Goal: Transaction & Acquisition: Purchase product/service

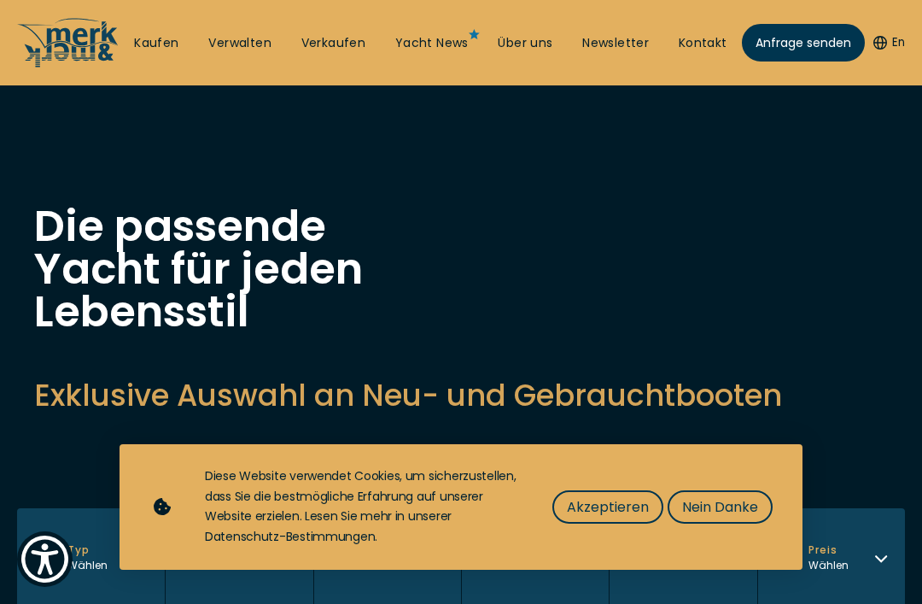
click at [751, 502] on span "Nein Danke" at bounding box center [720, 506] width 76 height 21
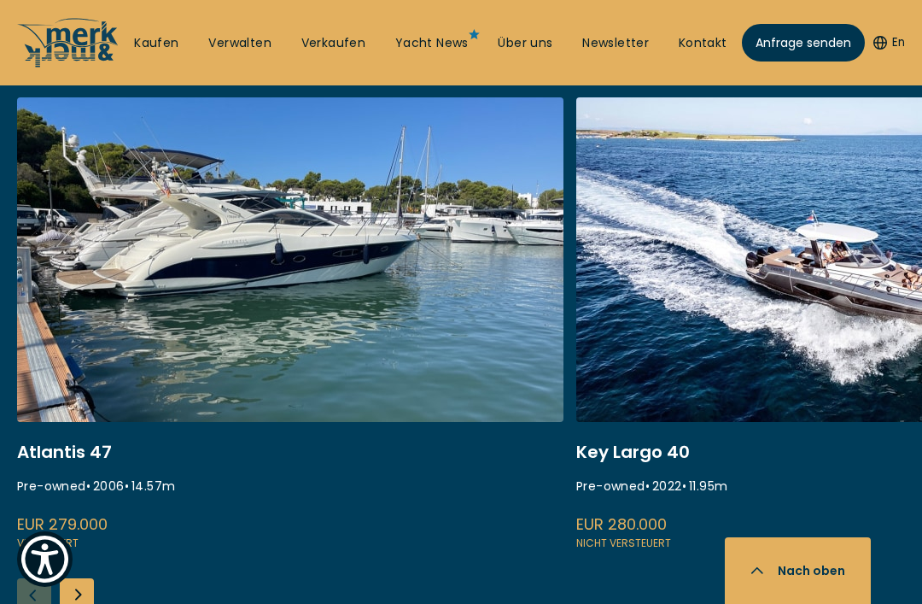
scroll to position [658, 0]
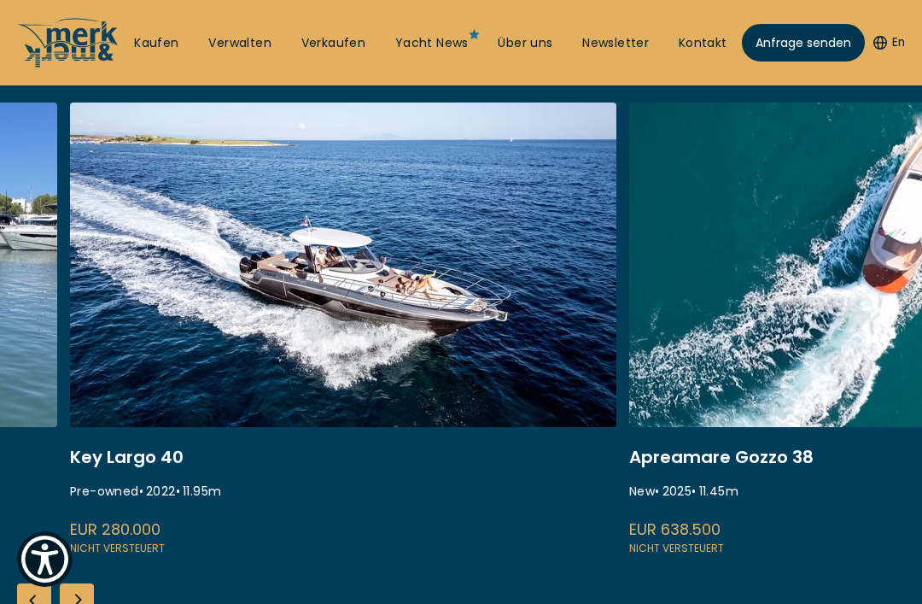
click at [148, 38] on link "Kaufen" at bounding box center [156, 43] width 44 height 17
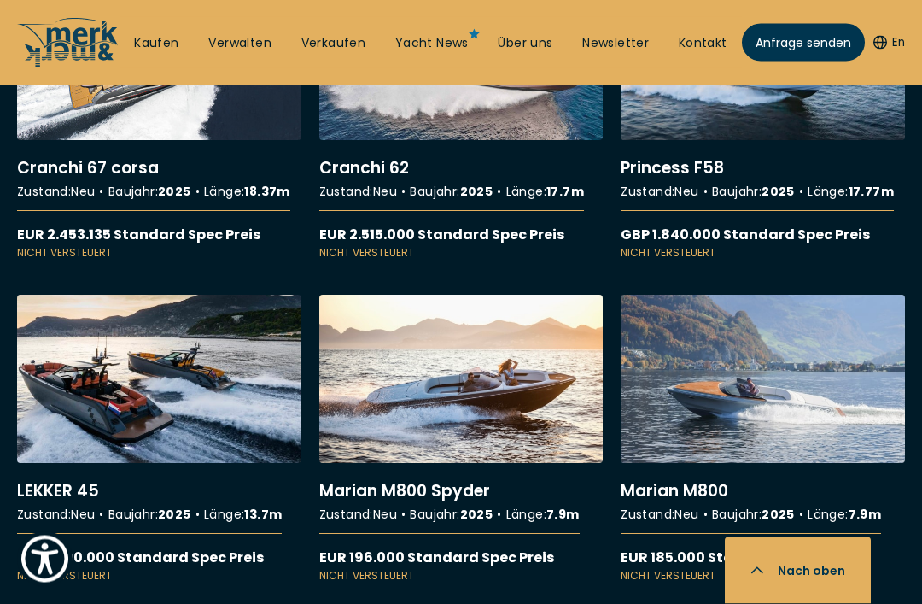
scroll to position [4817, 0]
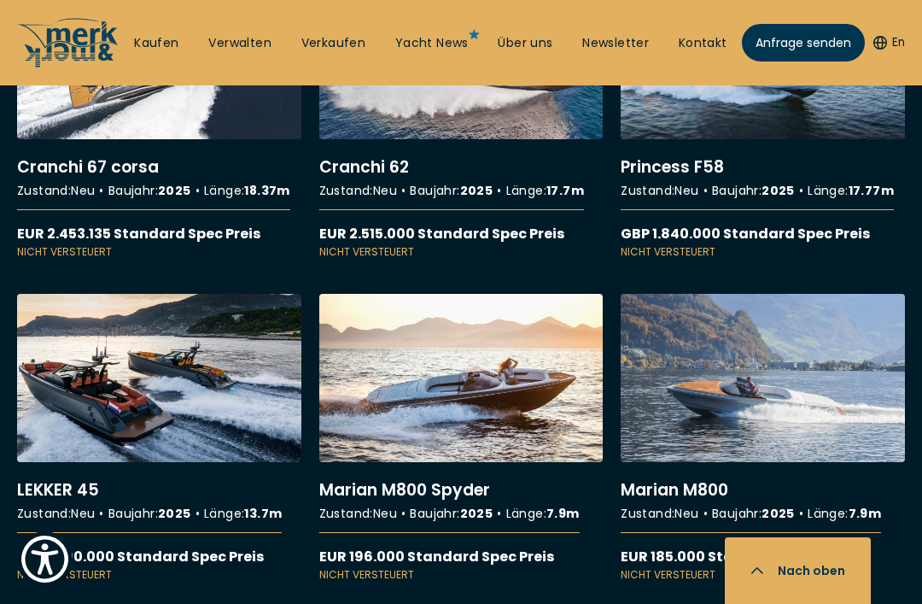
click at [554, 243] on link "More details about Cranchi 62" at bounding box center [461, 115] width 284 height 290
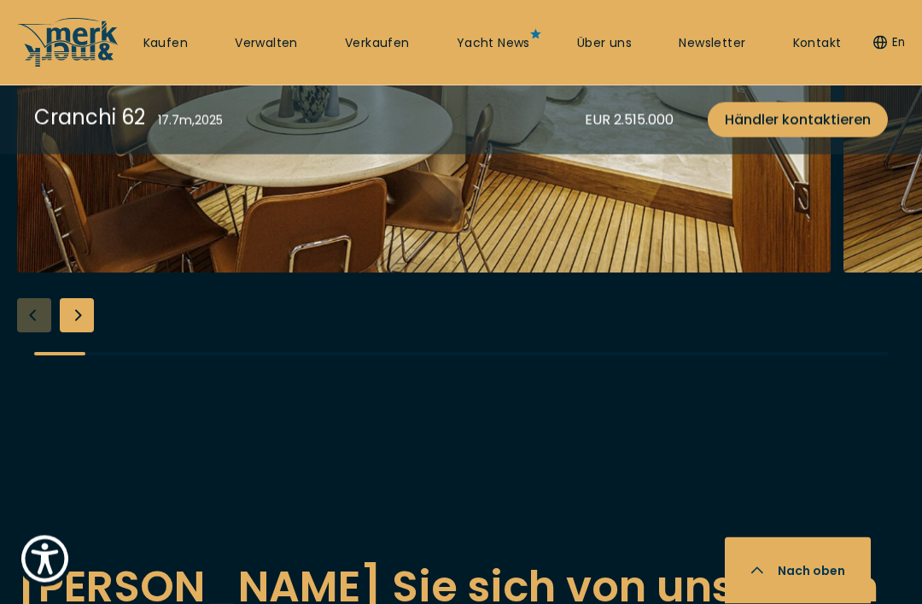
scroll to position [3447, 0]
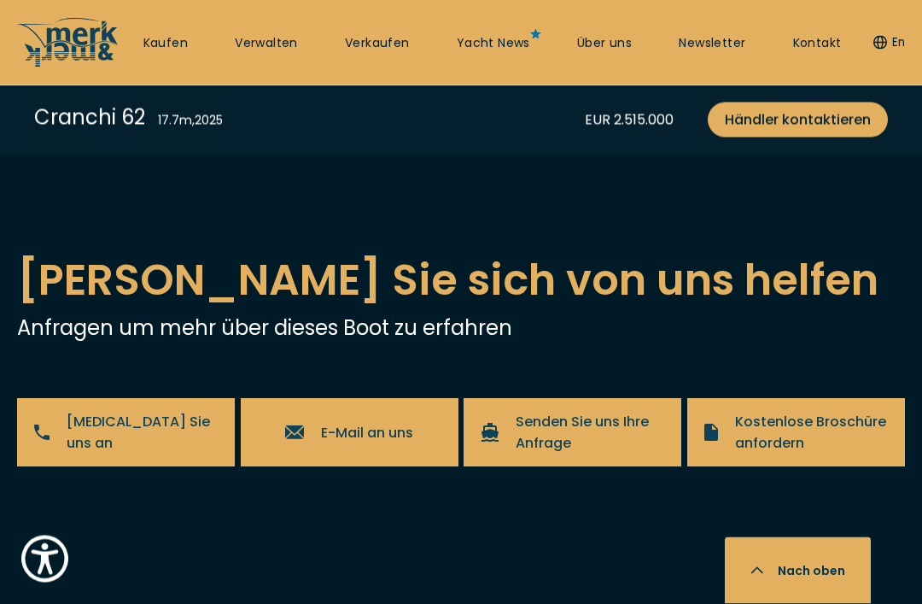
click at [77, 26] on div "Next slide" at bounding box center [77, 9] width 34 height 34
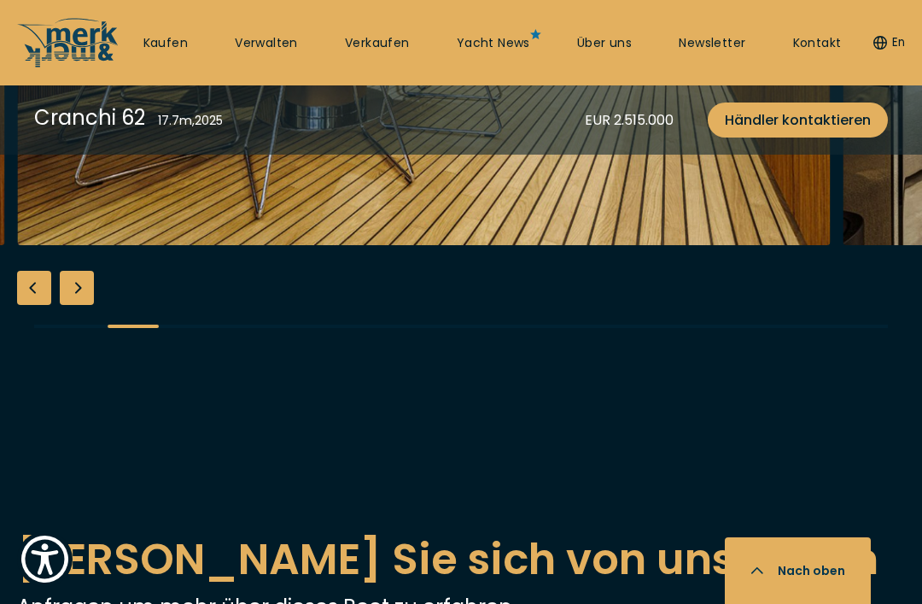
scroll to position [3473, 0]
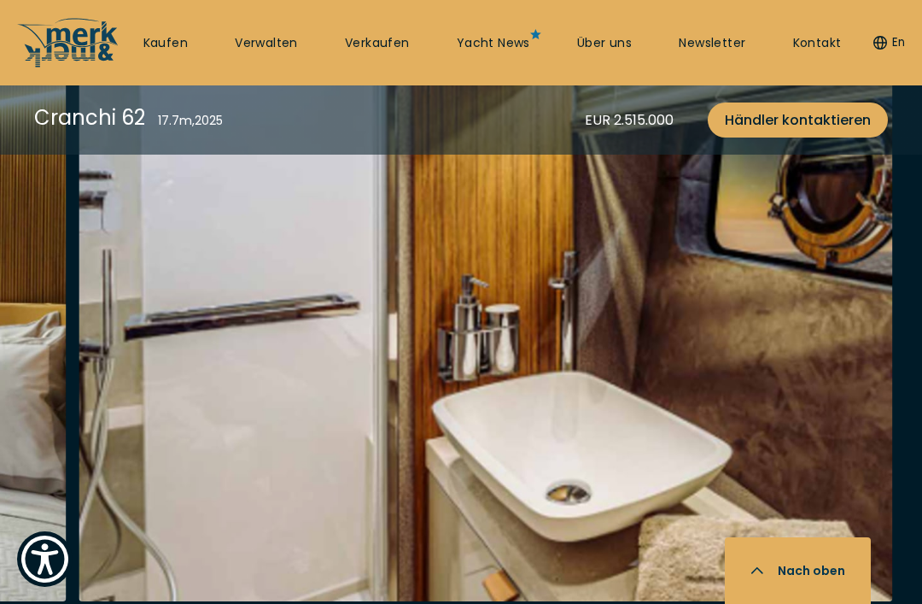
scroll to position [4866, 0]
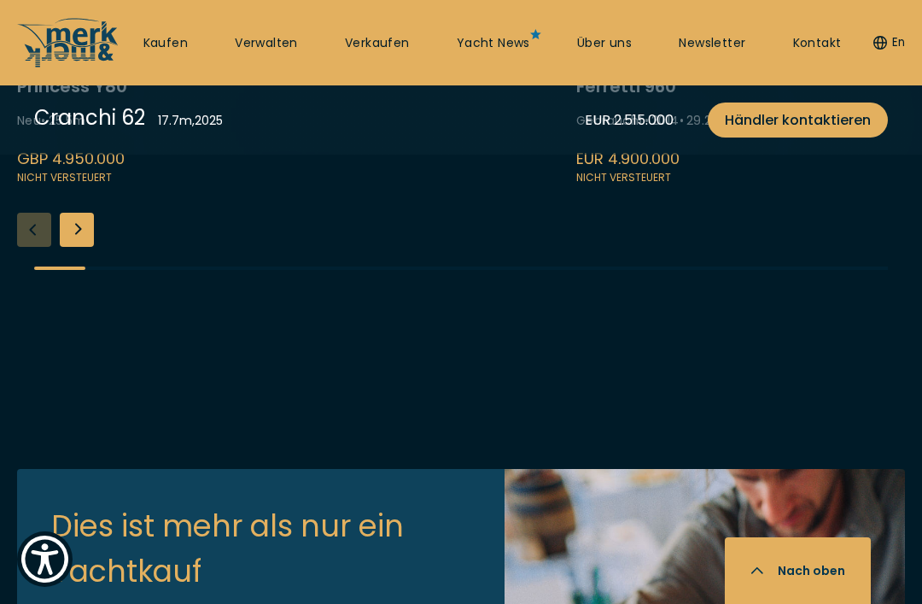
scroll to position [713, 0]
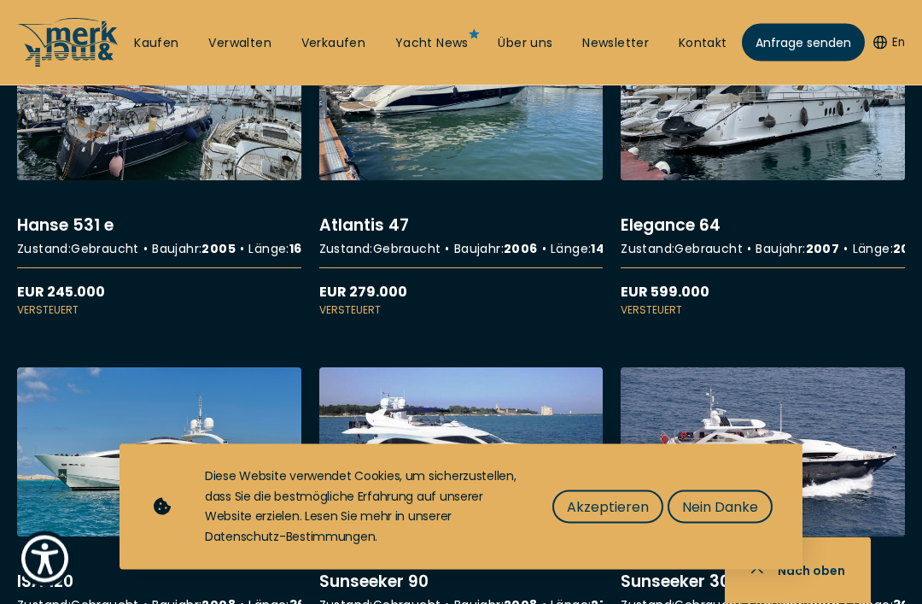
click at [745, 524] on button "Nein Danke" at bounding box center [720, 506] width 105 height 33
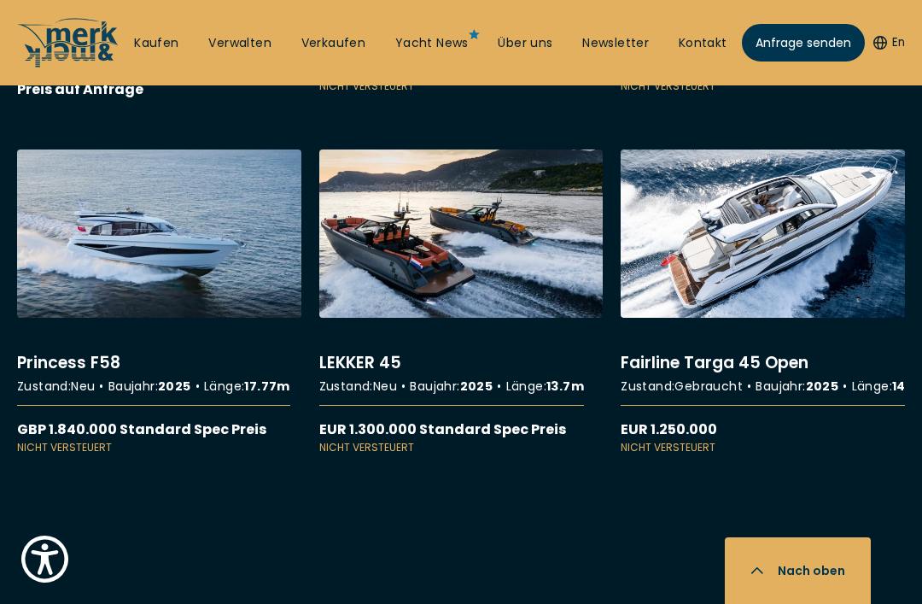
scroll to position [9477, 0]
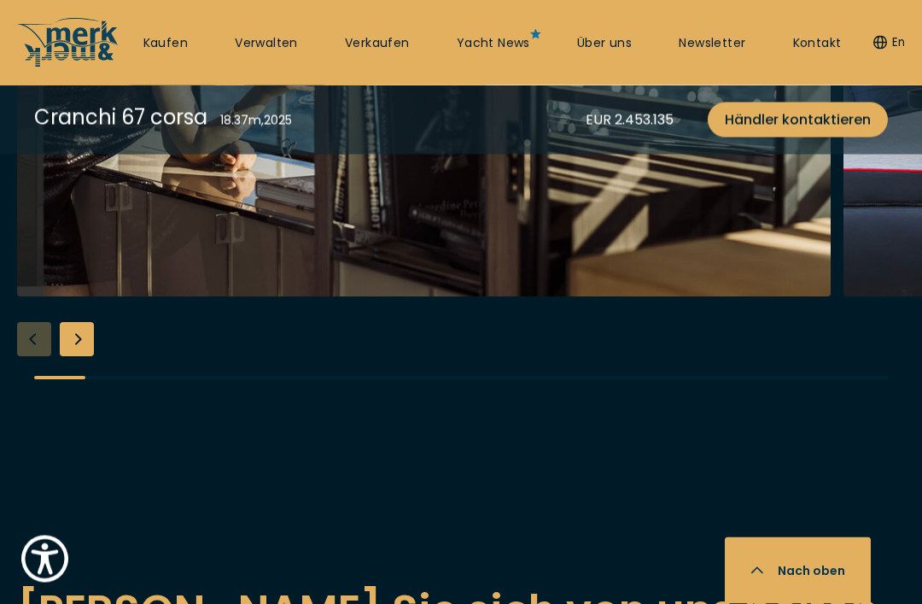
scroll to position [3177, 0]
click at [88, 356] on div "Next slide" at bounding box center [77, 339] width 34 height 34
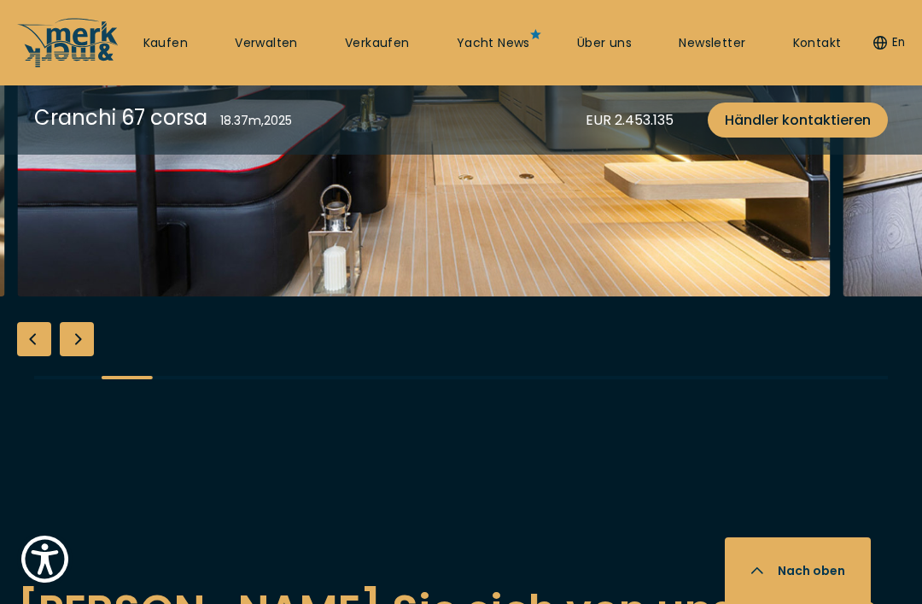
click at [79, 356] on div "Next slide" at bounding box center [77, 339] width 34 height 34
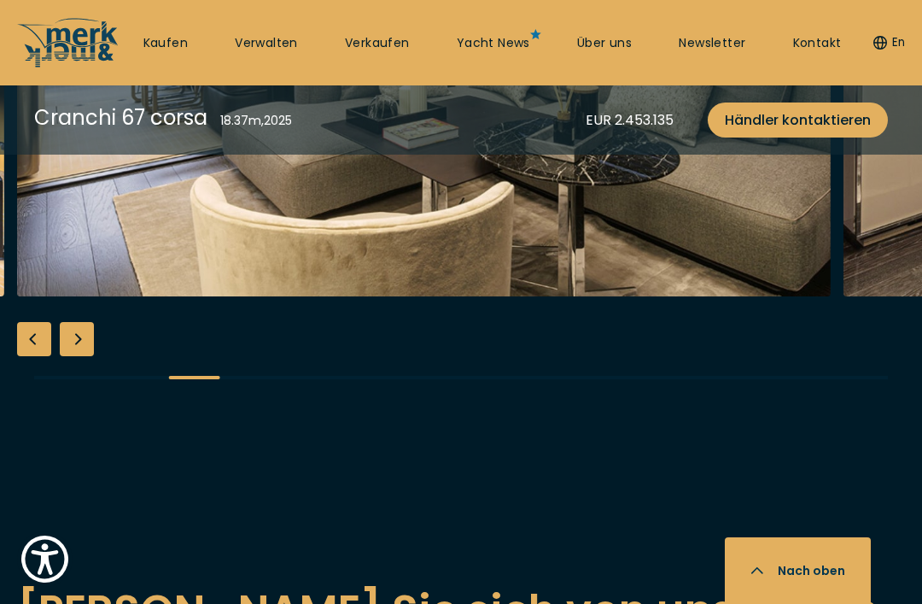
click at [80, 356] on div "Next slide" at bounding box center [77, 339] width 34 height 34
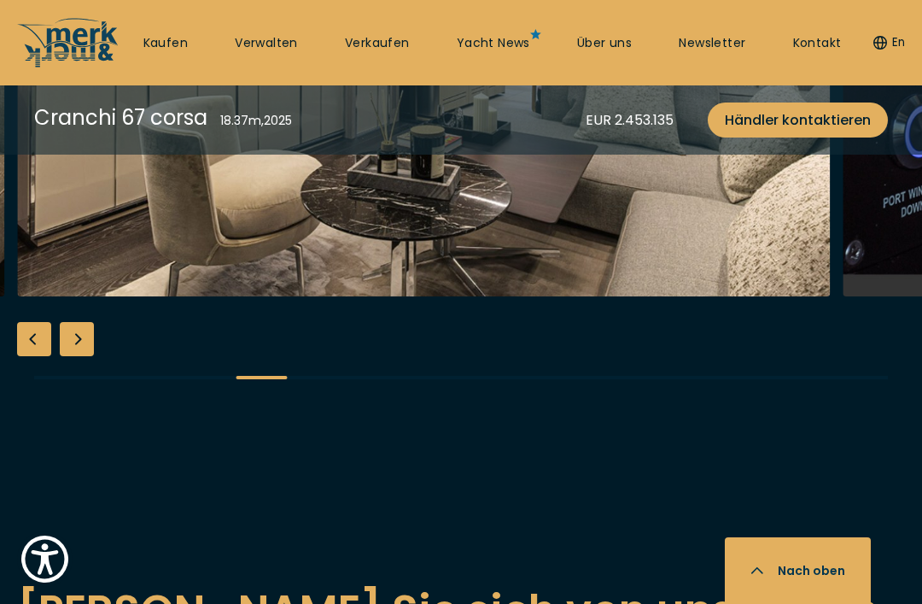
click at [83, 356] on div "Next slide" at bounding box center [77, 339] width 34 height 34
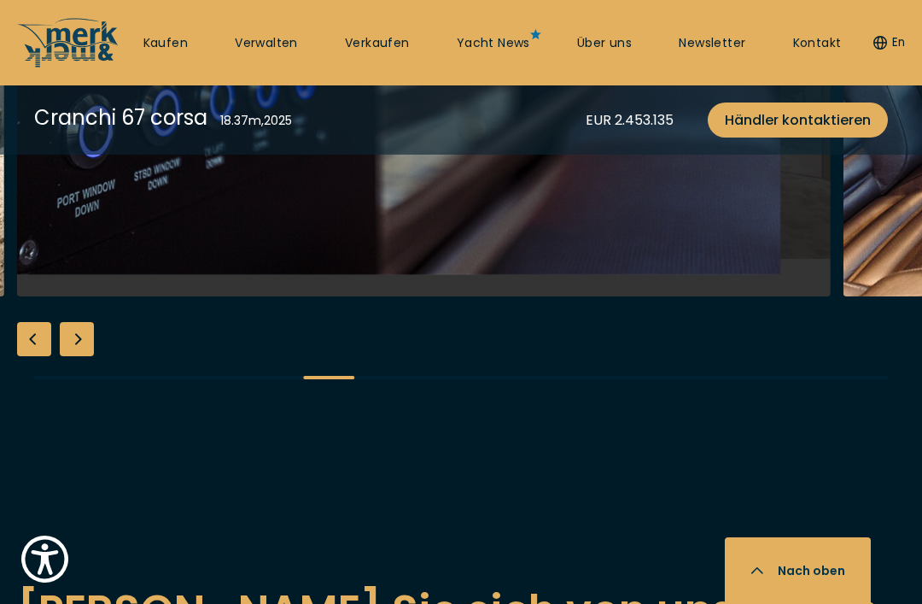
click at [85, 356] on div "Next slide" at bounding box center [77, 339] width 34 height 34
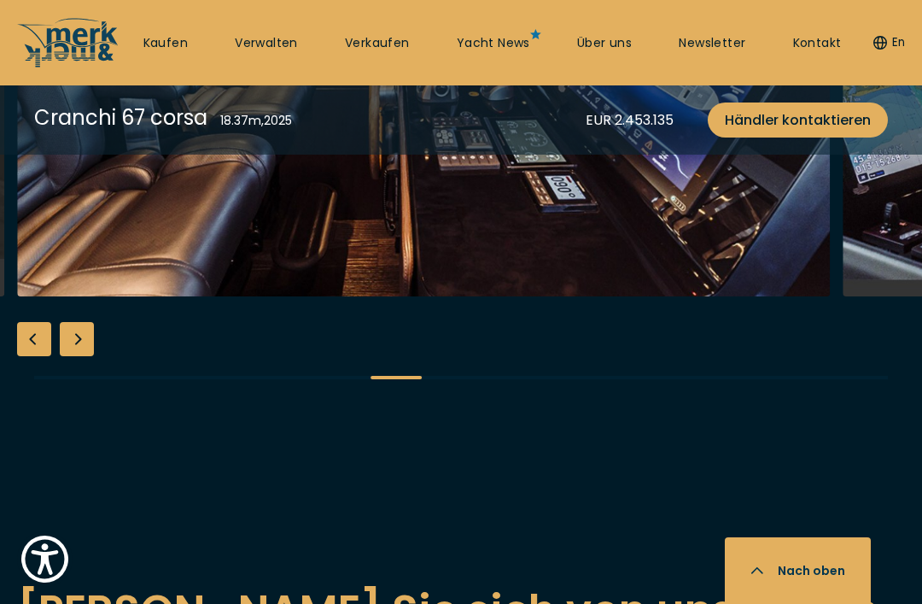
click at [86, 356] on div "Next slide" at bounding box center [77, 339] width 34 height 34
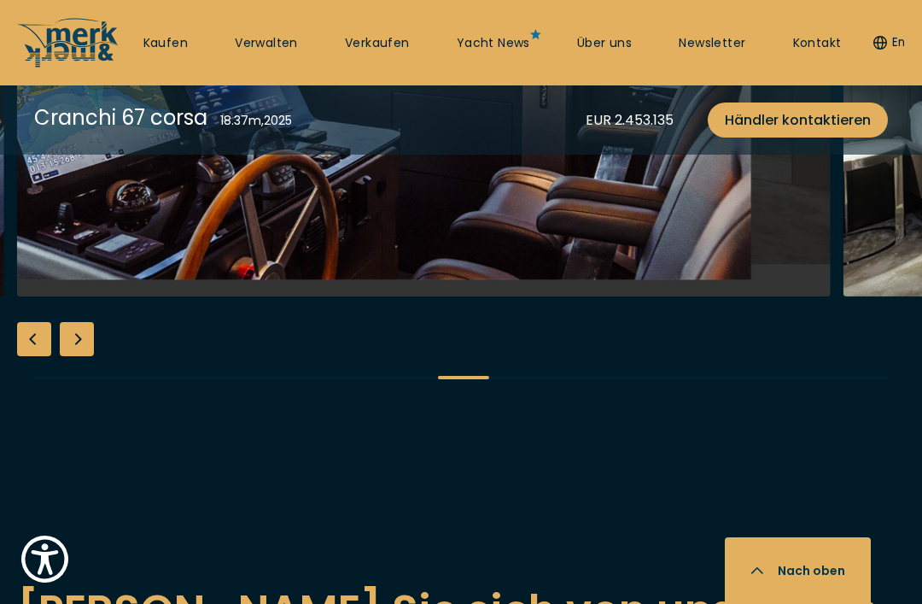
click at [86, 356] on div "Next slide" at bounding box center [77, 339] width 34 height 34
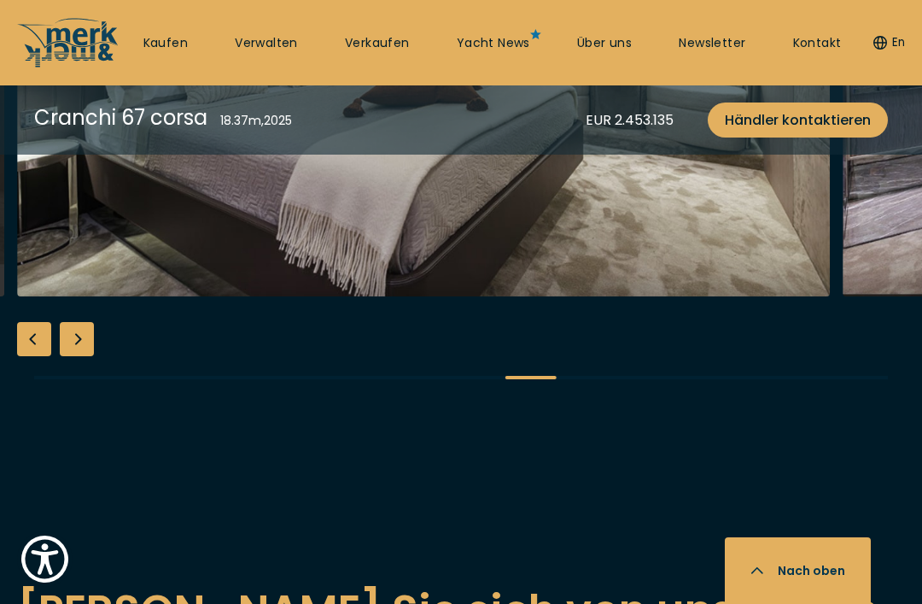
click at [86, 356] on div "Next slide" at bounding box center [77, 339] width 34 height 34
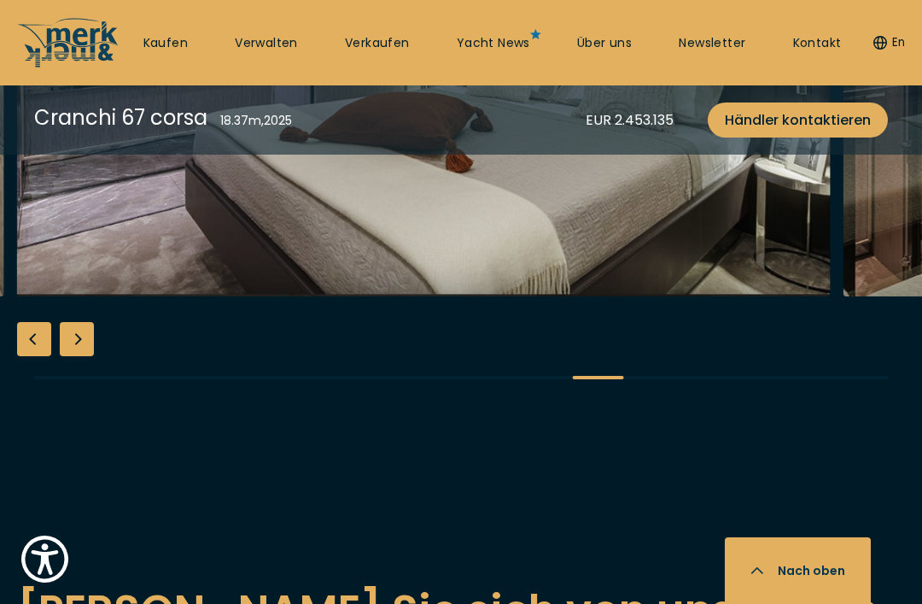
click at [87, 356] on div "Next slide" at bounding box center [77, 339] width 34 height 34
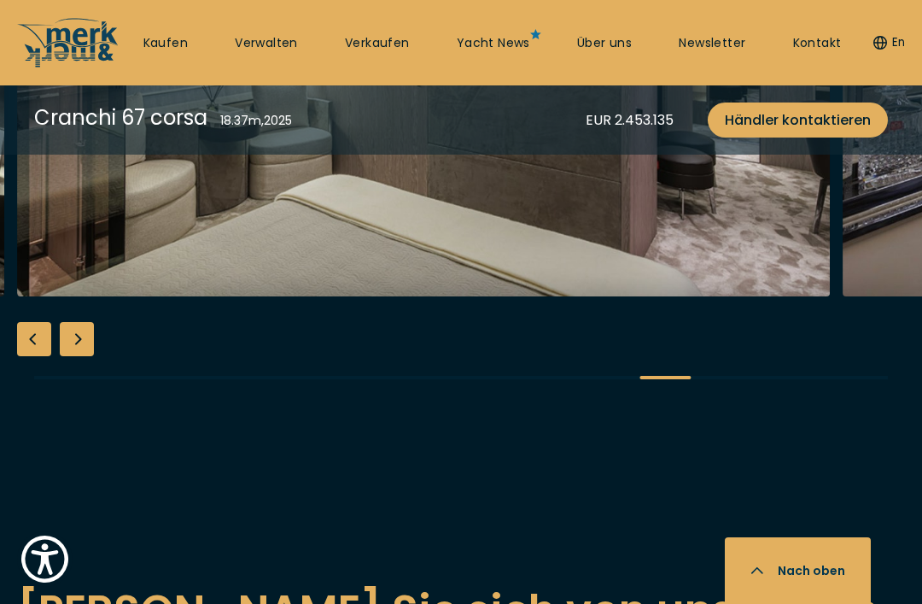
click at [86, 356] on div "Next slide" at bounding box center [77, 339] width 34 height 34
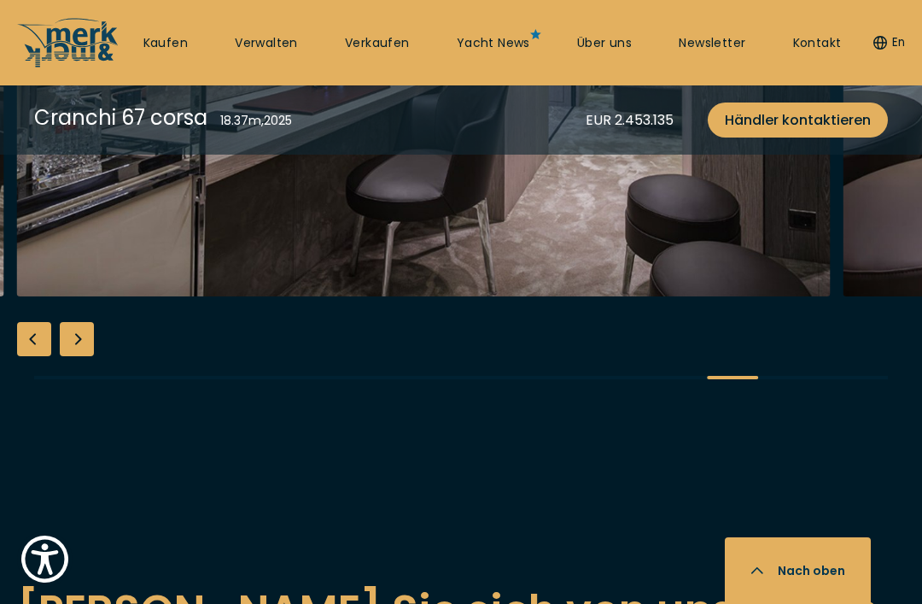
click at [88, 356] on div "Next slide" at bounding box center [77, 339] width 34 height 34
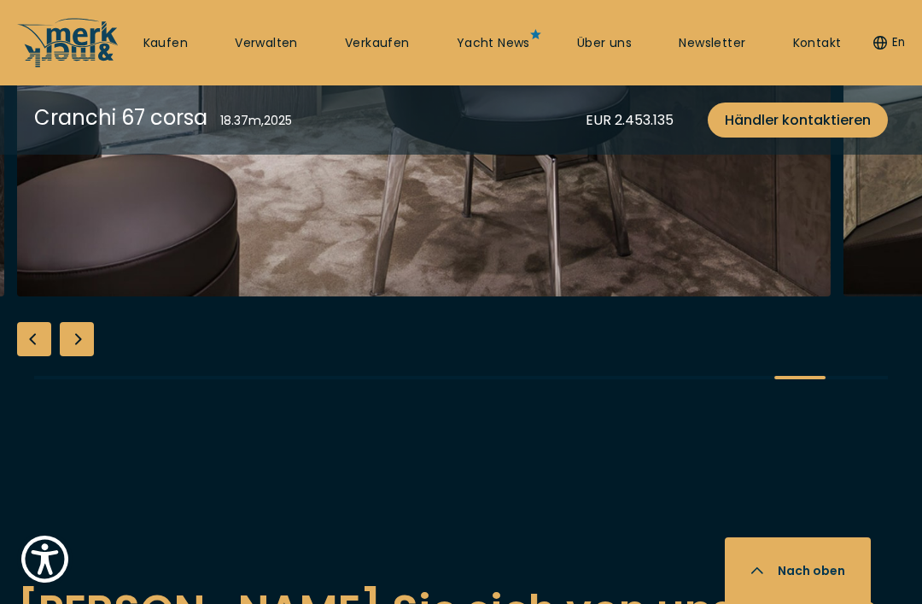
click at [89, 356] on div "Next slide" at bounding box center [77, 339] width 34 height 34
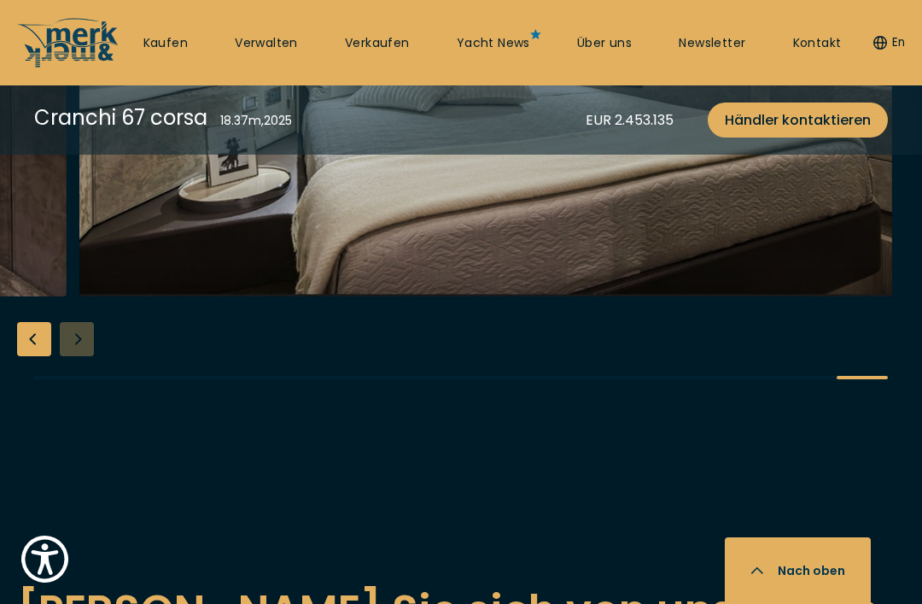
click at [88, 407] on div at bounding box center [461, 79] width 922 height 658
click at [83, 407] on div at bounding box center [461, 79] width 922 height 658
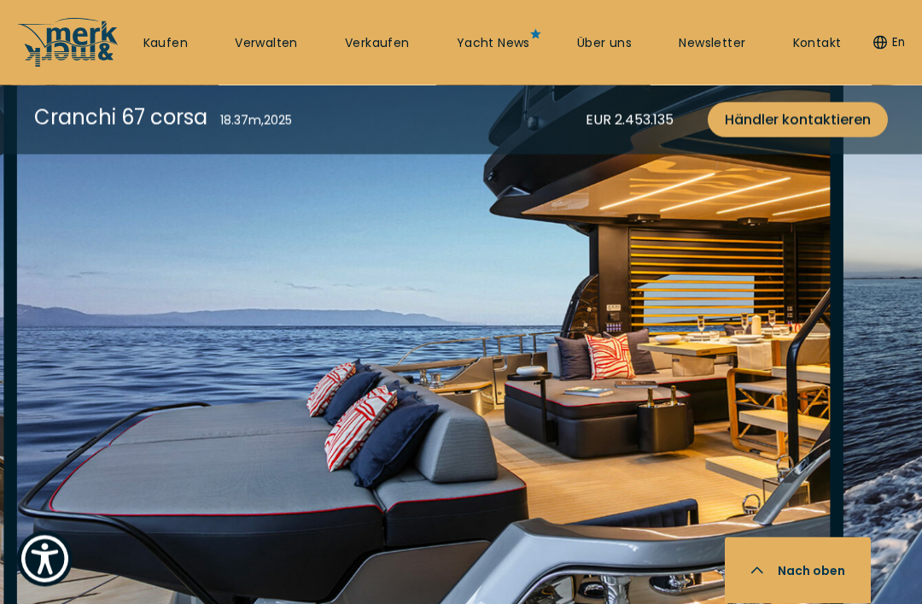
scroll to position [1884, 0]
